Goal: Task Accomplishment & Management: Complete application form

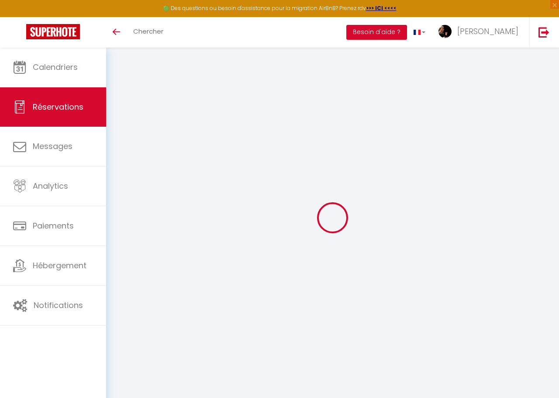
select select
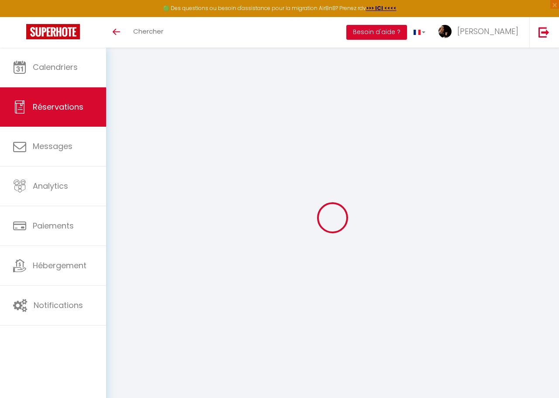
scroll to position [48, 0]
type input "Laetitia"
type input "Binoist"
type input "[EMAIL_ADDRESS][DOMAIN_NAME]"
type input "[PHONE_NUMBER]"
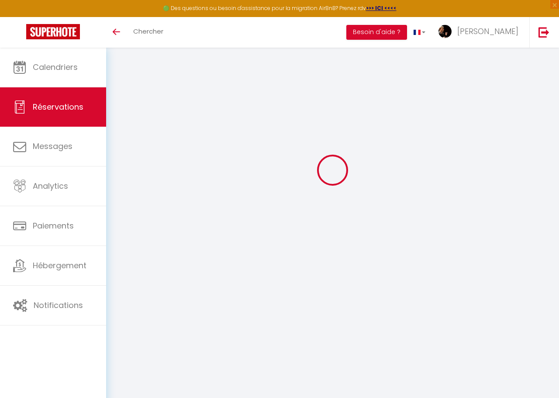
select select "FR"
type input "59.4"
select select "2562"
select select "1"
select select
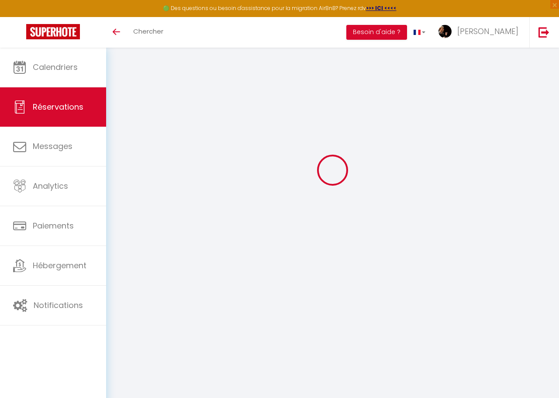
select select
type input "2"
type input "3"
select select "12"
select select
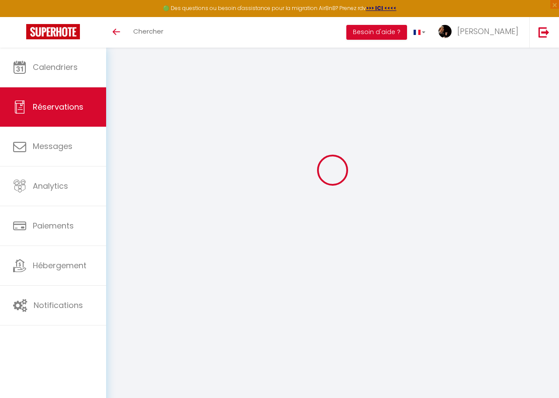
type input "300"
checkbox input "false"
type input "0"
select select "1"
type input "0"
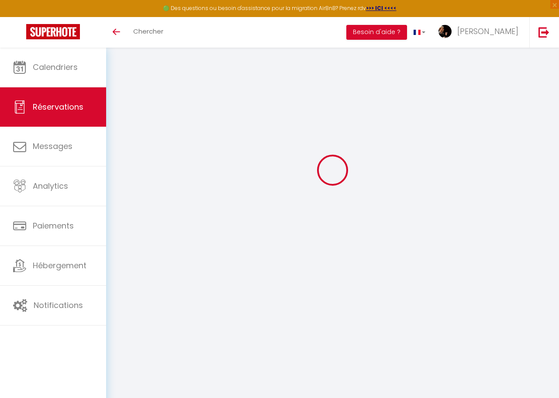
type input "0"
select select
select select "15"
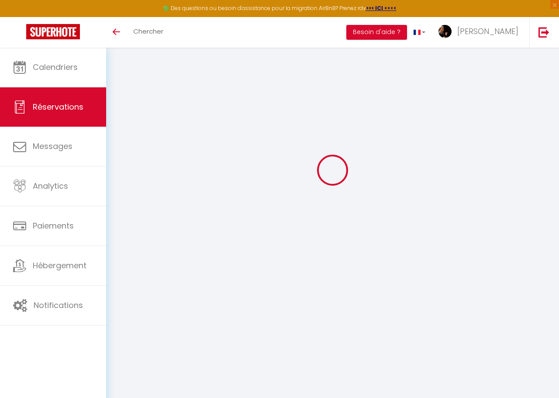
checkbox input "false"
select select
checkbox input "false"
select select
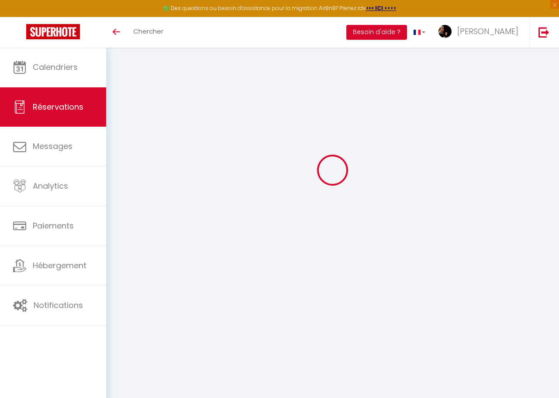
select select
checkbox input "false"
type \ "270.60 net"
type input "30"
select select
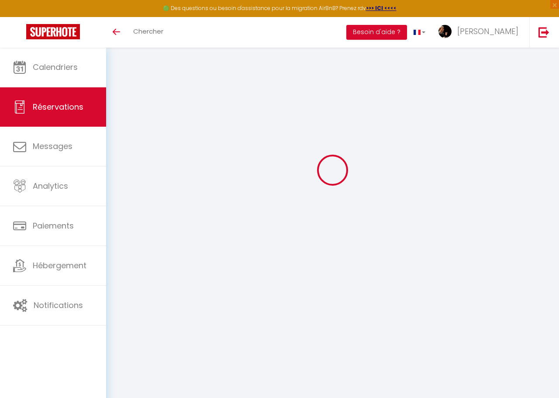
select select
checkbox input "false"
select select
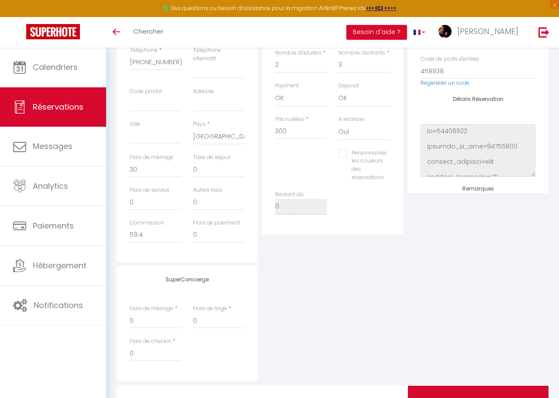
scroll to position [254, 0]
